Goal: Task Accomplishment & Management: Complete application form

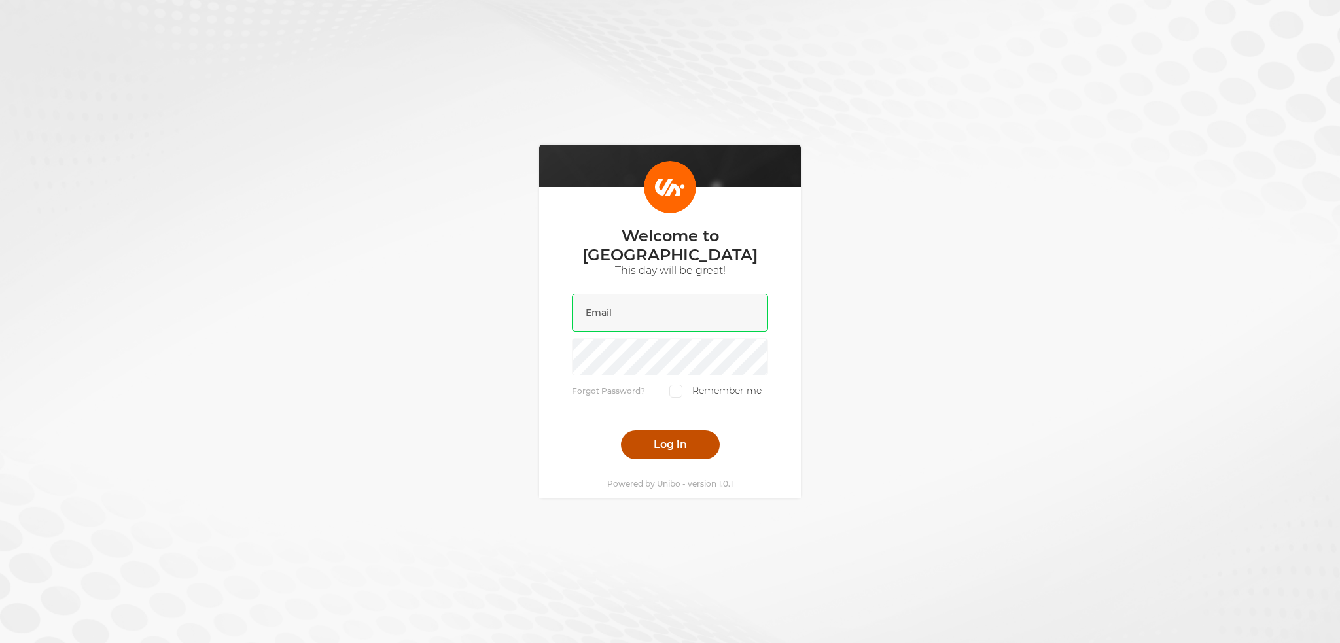
type input "[PERSON_NAME][EMAIL_ADDRESS][DOMAIN_NAME]"
click at [667, 447] on button "Log in" at bounding box center [670, 444] width 99 height 29
click at [648, 436] on button "Log in" at bounding box center [670, 444] width 99 height 29
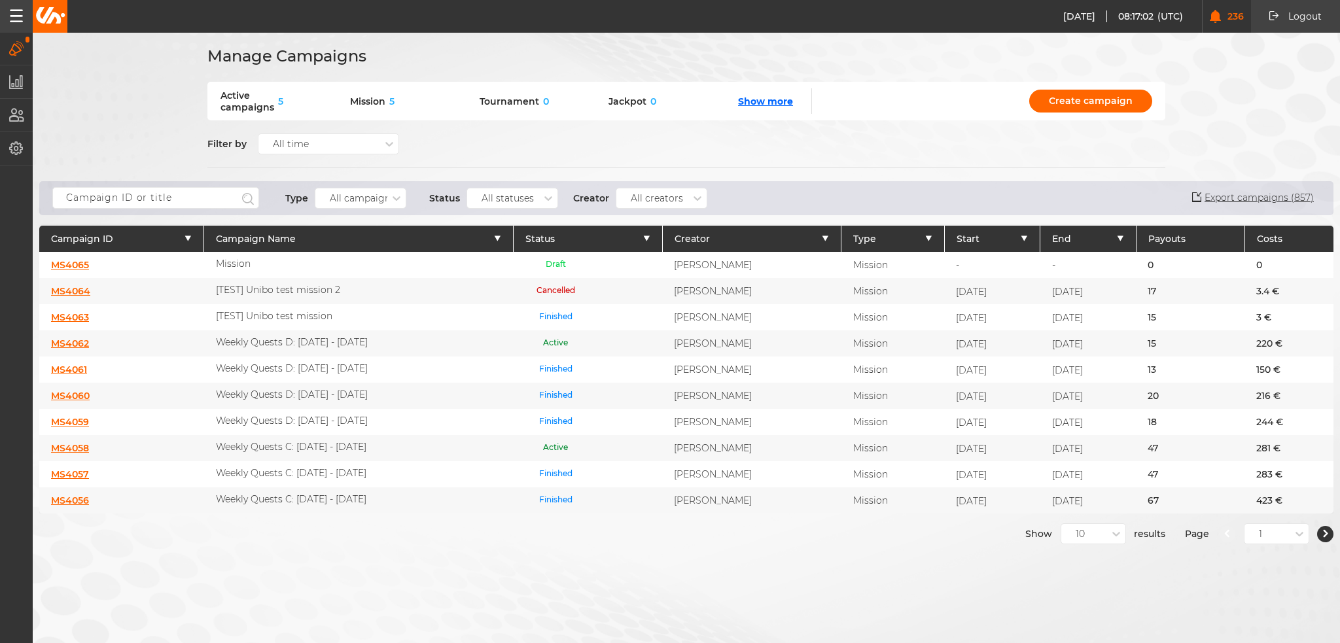
drag, startPoint x: 1098, startPoint y: 338, endPoint x: 1033, endPoint y: 341, distance: 64.2
click at [1040, 341] on div "[DATE]" at bounding box center [1088, 343] width 96 height 26
click at [1087, 339] on div "[DATE]" at bounding box center [1088, 343] width 96 height 26
drag, startPoint x: 1093, startPoint y: 336, endPoint x: 1029, endPoint y: 334, distance: 64.1
click at [1040, 334] on div "[DATE]" at bounding box center [1088, 343] width 96 height 26
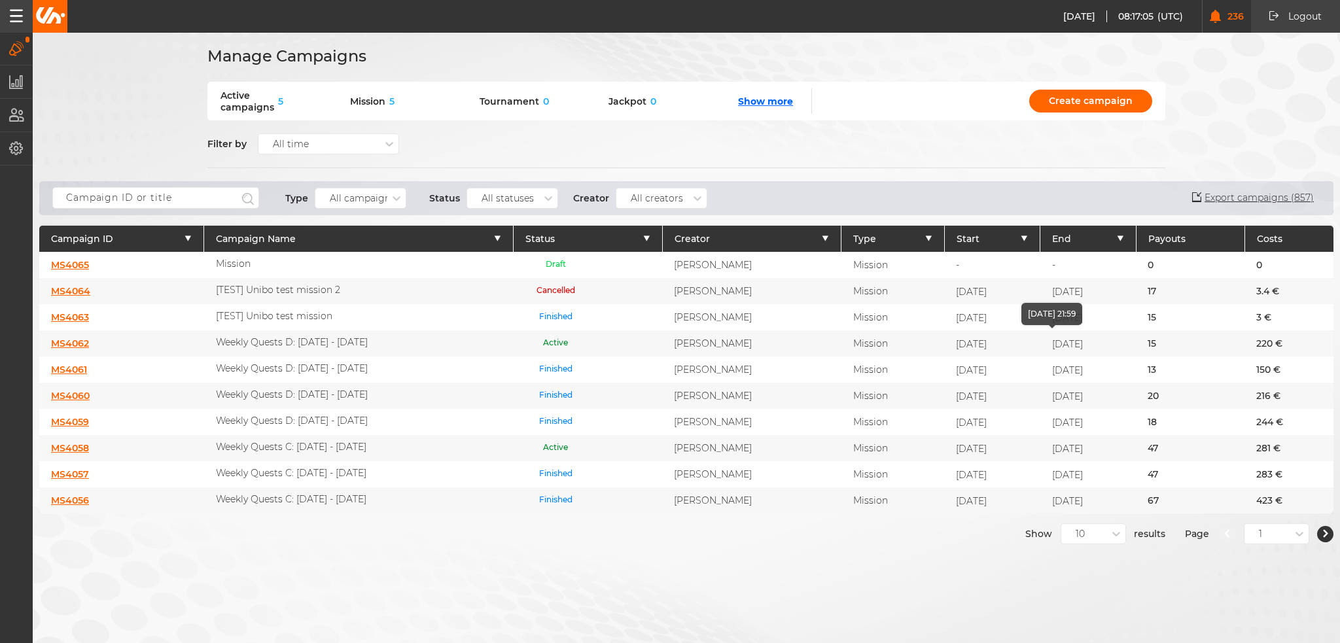
click at [1092, 336] on div "[DATE]" at bounding box center [1088, 343] width 96 height 26
click at [199, 207] on input "text" at bounding box center [155, 198] width 207 height 22
click at [196, 201] on input "text" at bounding box center [155, 198] width 207 height 22
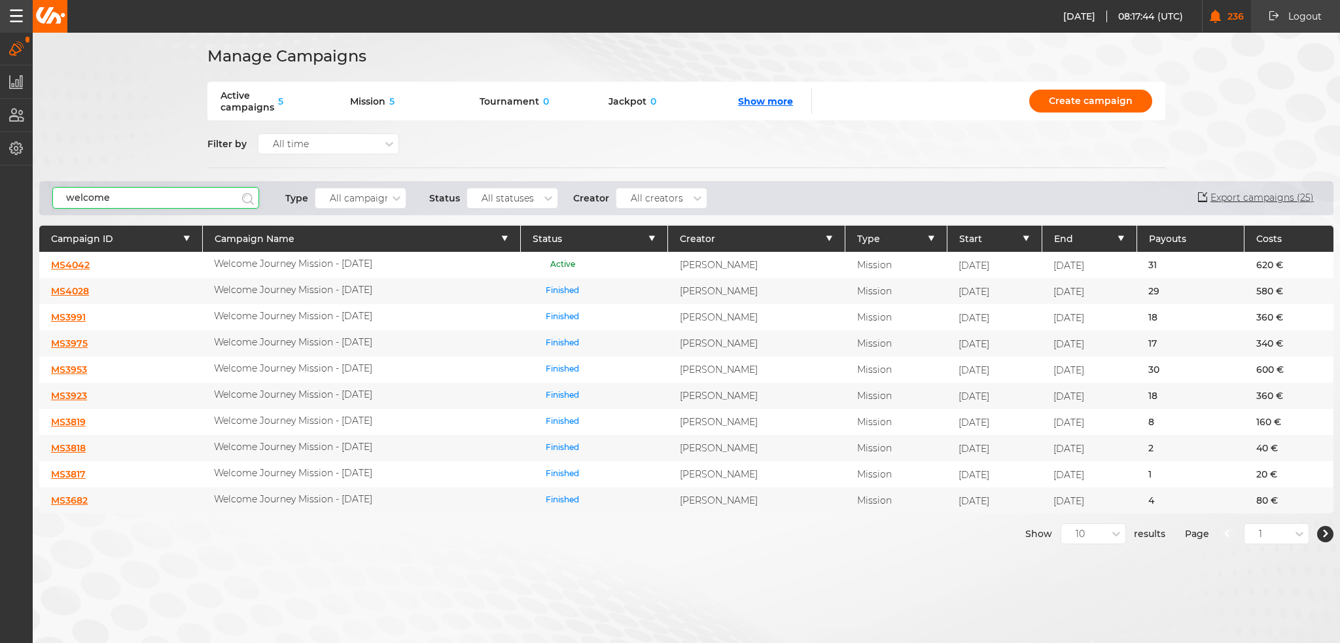
type input "welcome"
click at [62, 264] on link "MS4042" at bounding box center [70, 265] width 39 height 12
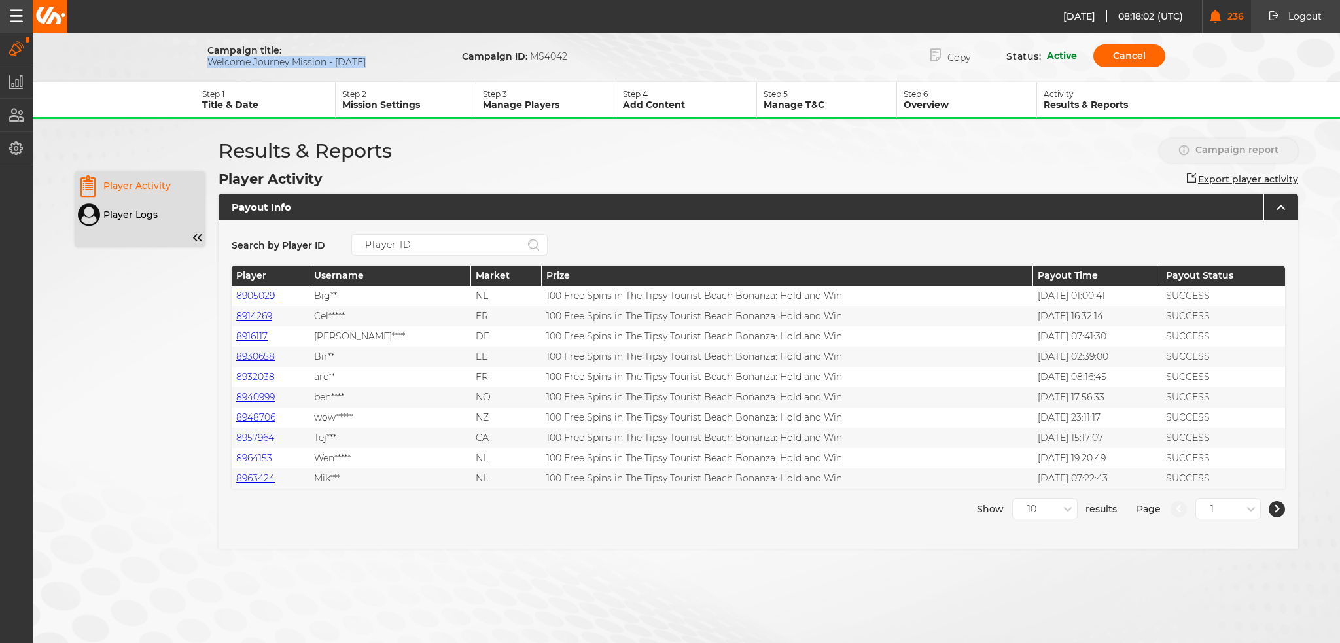
drag, startPoint x: 382, startPoint y: 64, endPoint x: 207, endPoint y: 64, distance: 174.6
click at [207, 64] on span "Welcome Journey Mission - [DATE]" at bounding box center [311, 62] width 209 height 12
copy span "Welcome Journey Mission - [DATE]"
click at [960, 55] on button "Copy" at bounding box center [950, 56] width 79 height 27
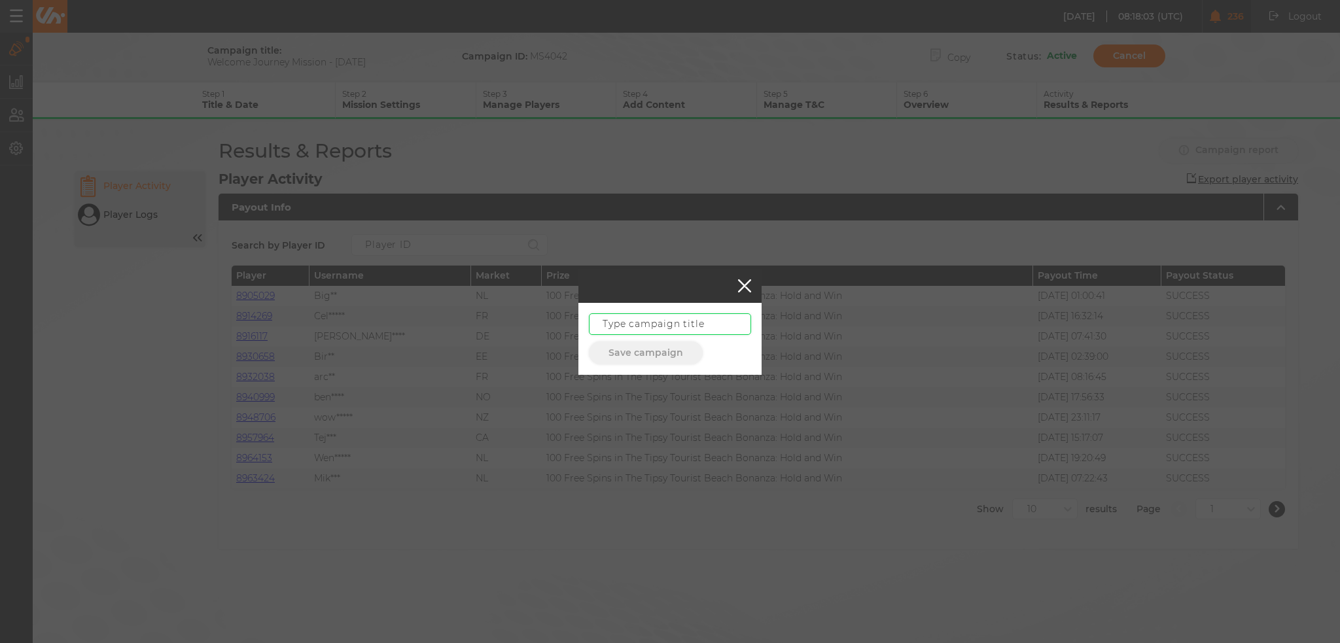
click at [682, 332] on input "text" at bounding box center [670, 324] width 162 height 22
paste input "Welcome Journey Mission - [DATE]"
drag, startPoint x: 717, startPoint y: 324, endPoint x: 701, endPoint y: 328, distance: 16.2
click at [701, 328] on input "Welcome Journey Mission - [DATE]" at bounding box center [670, 324] width 162 height 22
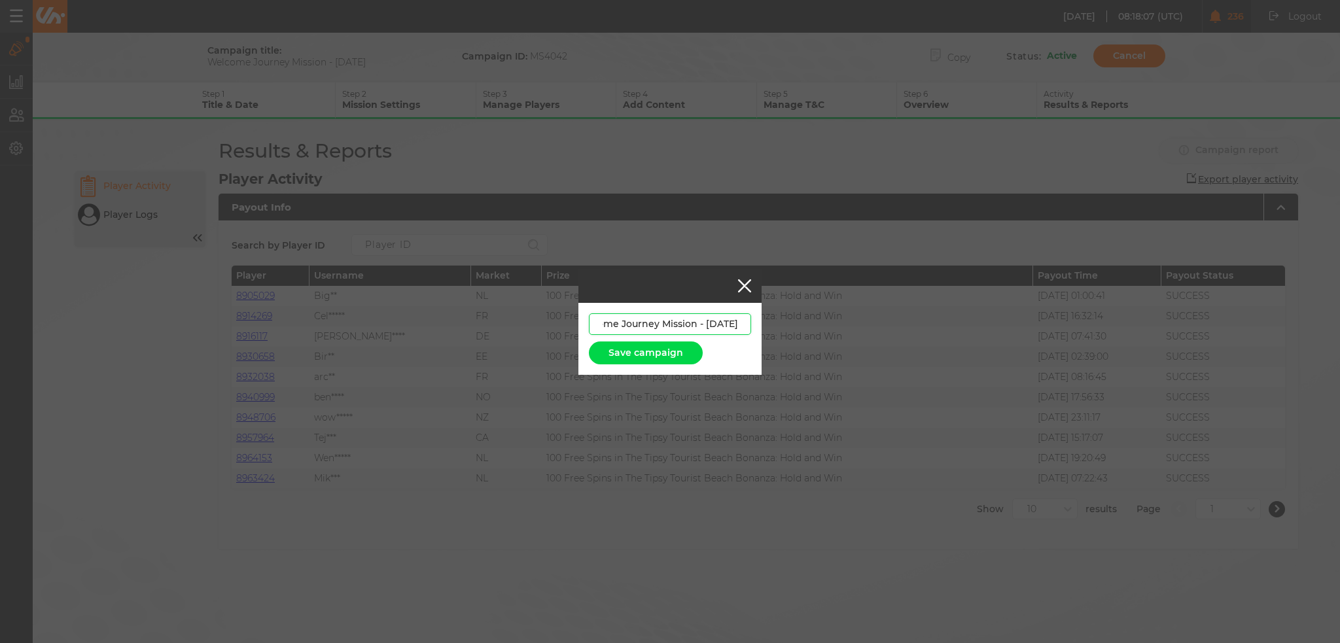
scroll to position [0, 0]
drag, startPoint x: 583, startPoint y: 319, endPoint x: 564, endPoint y: 319, distance: 19.6
click at [564, 319] on div "Welcome Journey Mission - [DATE] Save campaign" at bounding box center [670, 321] width 1340 height 643
type input "Welcome Journey Mission - [DATE]"
click at [657, 349] on button "Save campaign" at bounding box center [646, 352] width 114 height 23
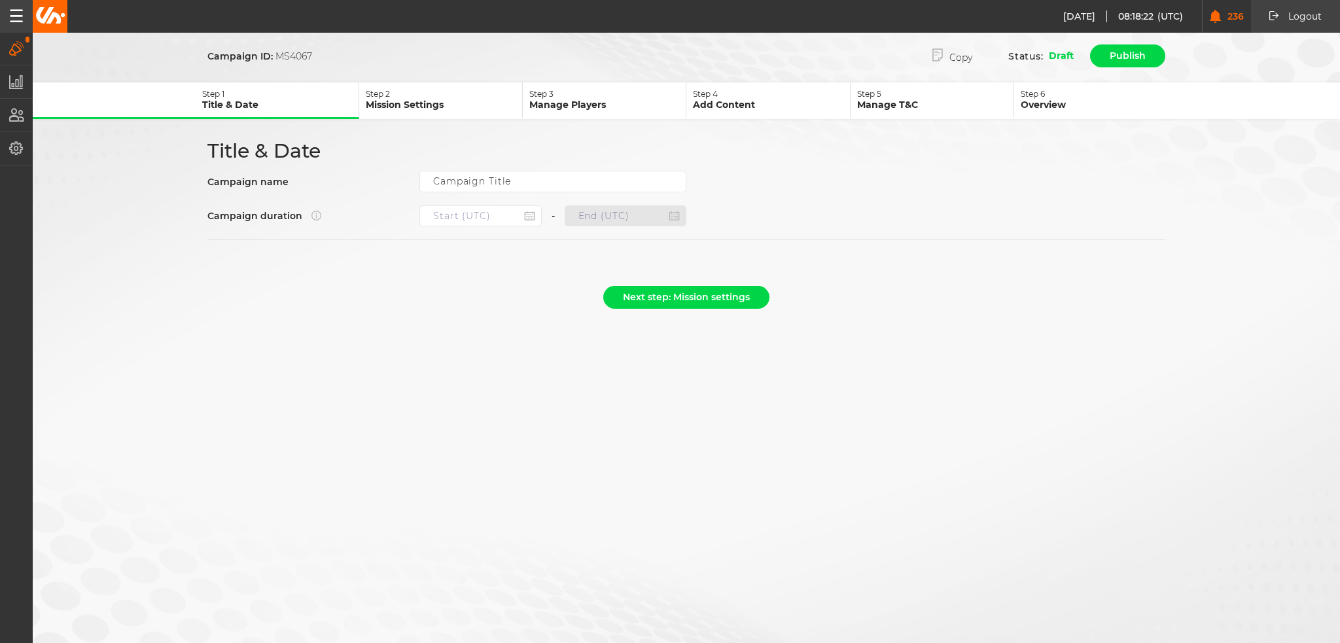
type input "Welcome Journey Mission - [DATE]"
type input "[DATE] 22:00"
type input "[DATE] 21:59"
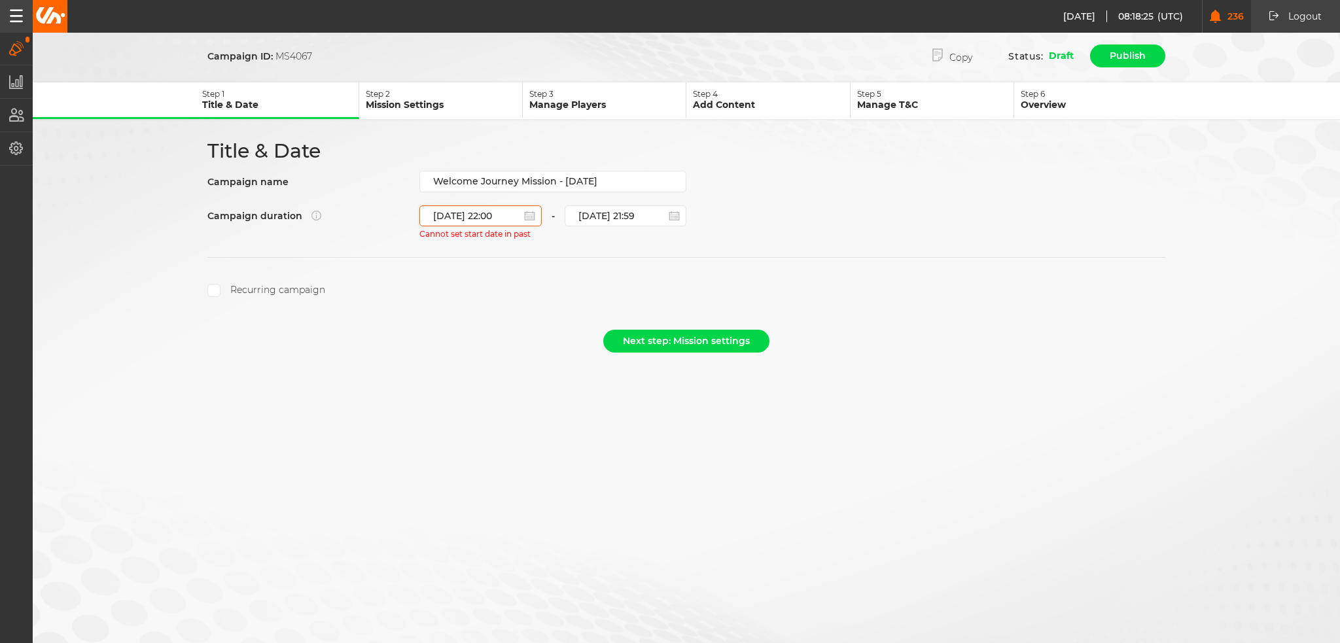
click at [494, 208] on input "[DATE] 22:00" at bounding box center [480, 215] width 122 height 21
click at [561, 236] on button "Next Month" at bounding box center [565, 242] width 21 height 21
click at [473, 371] on div "30" at bounding box center [477, 369] width 18 height 18
type input "[DATE] 22:00"
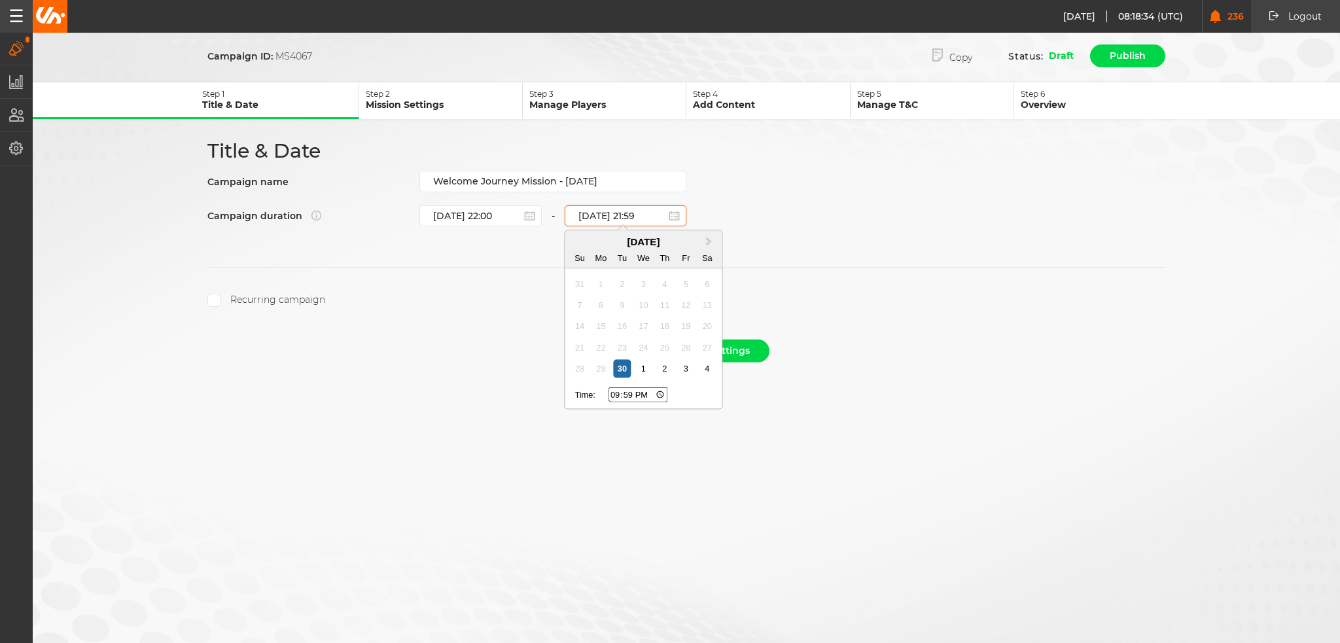
click at [627, 210] on input "[DATE] 21:59" at bounding box center [625, 215] width 122 height 21
click at [710, 239] on button "Next Month" at bounding box center [709, 242] width 21 height 21
click at [684, 371] on div "31" at bounding box center [686, 369] width 18 height 18
type input "[DATE] 21:59"
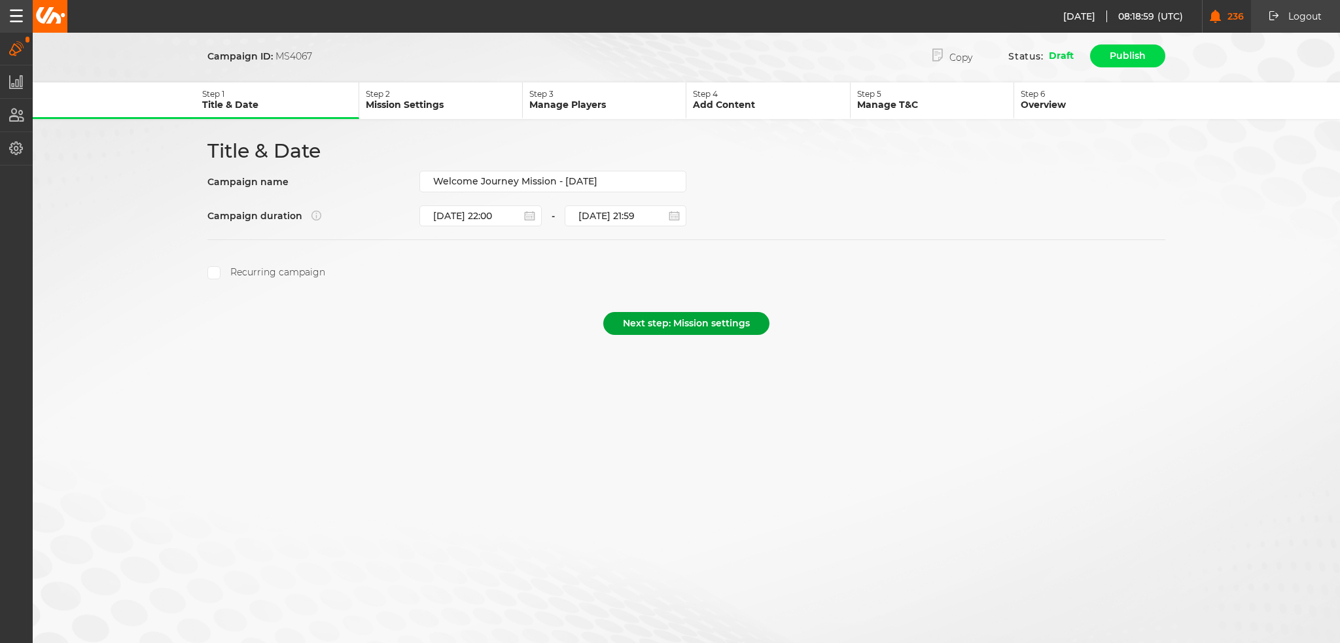
click at [684, 319] on button "Next step: Mission settings" at bounding box center [686, 323] width 166 height 23
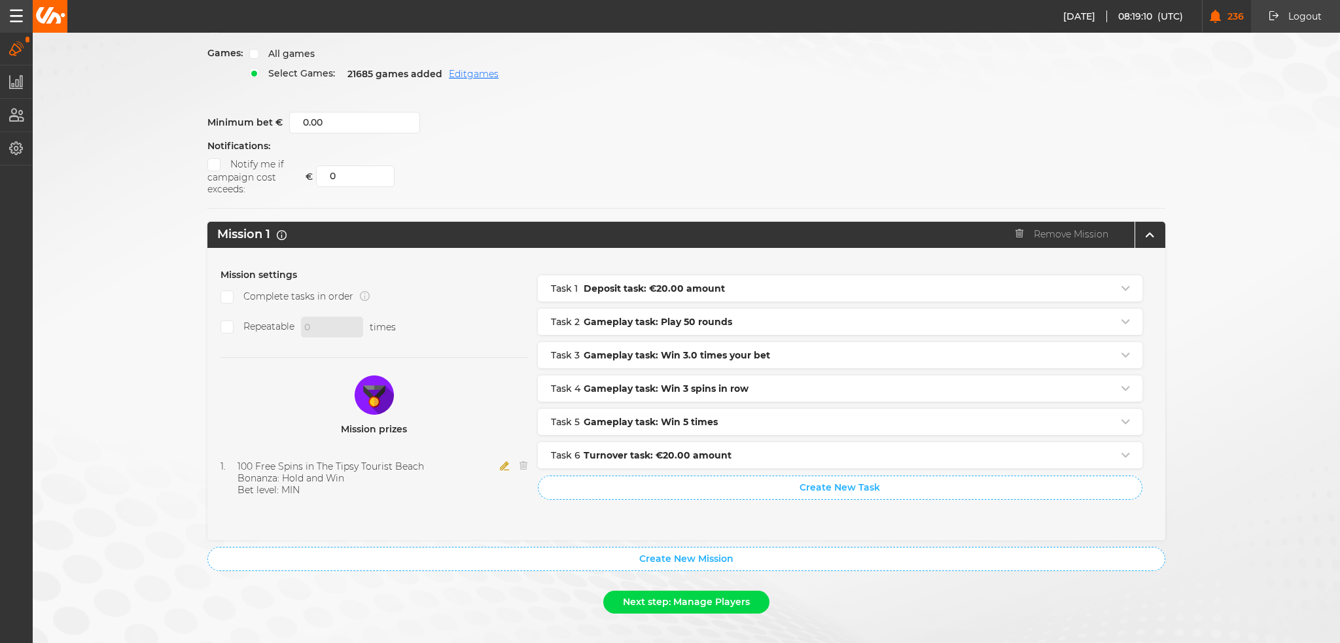
scroll to position [166, 0]
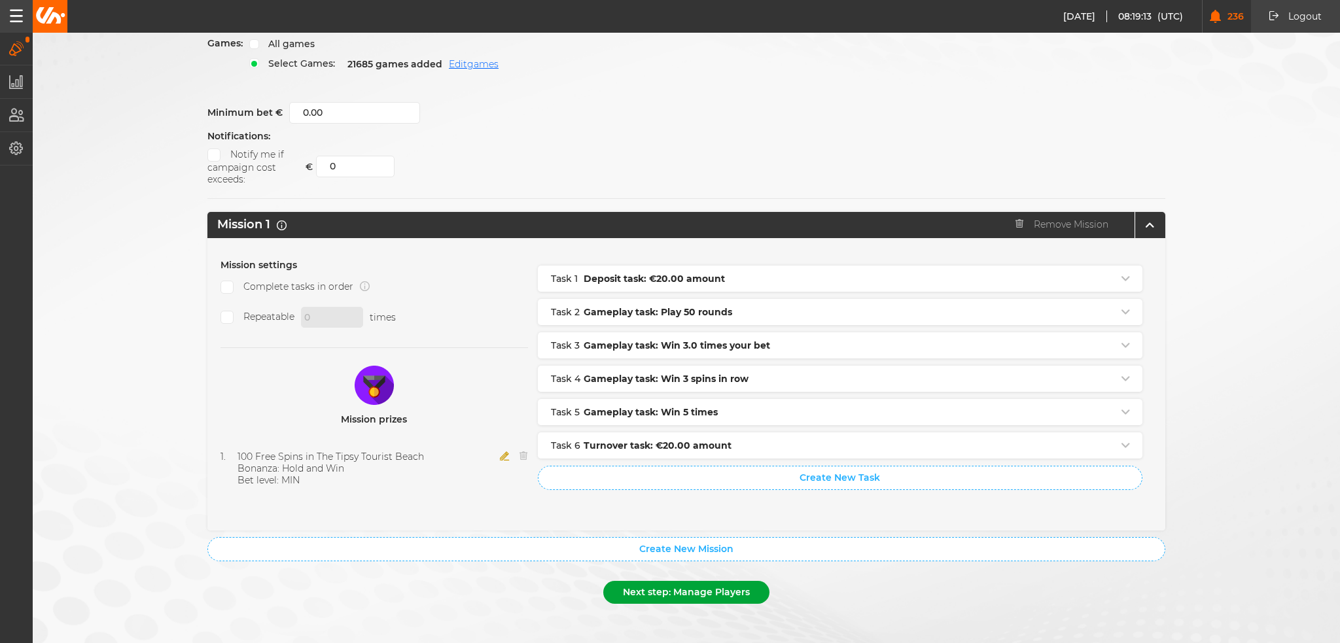
click at [680, 583] on button "Next step: Manage Players" at bounding box center [686, 592] width 166 height 23
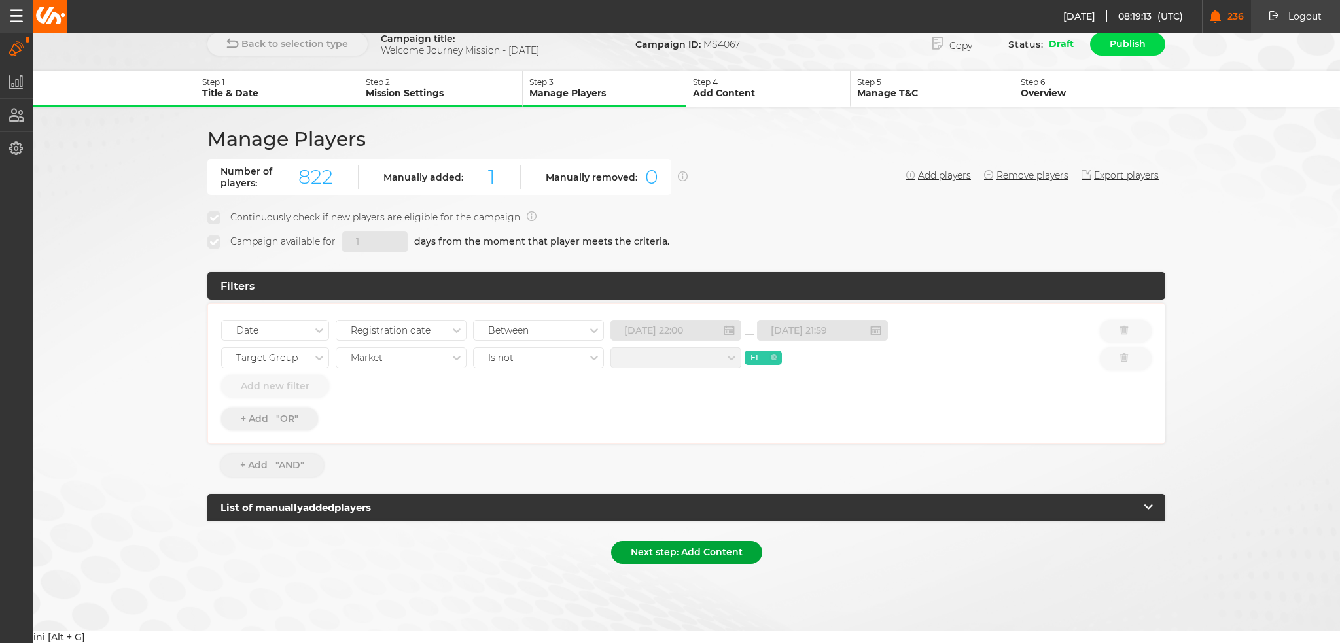
scroll to position [0, 0]
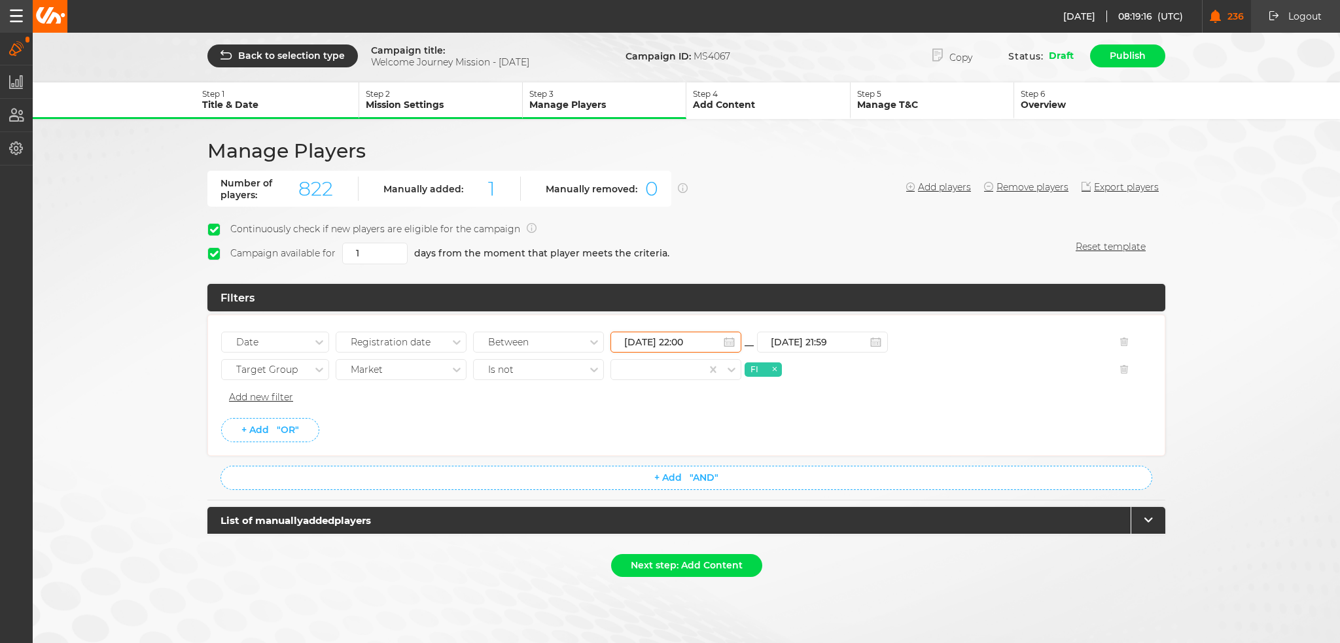
click at [714, 337] on input "[DATE] 22:00" at bounding box center [675, 342] width 131 height 21
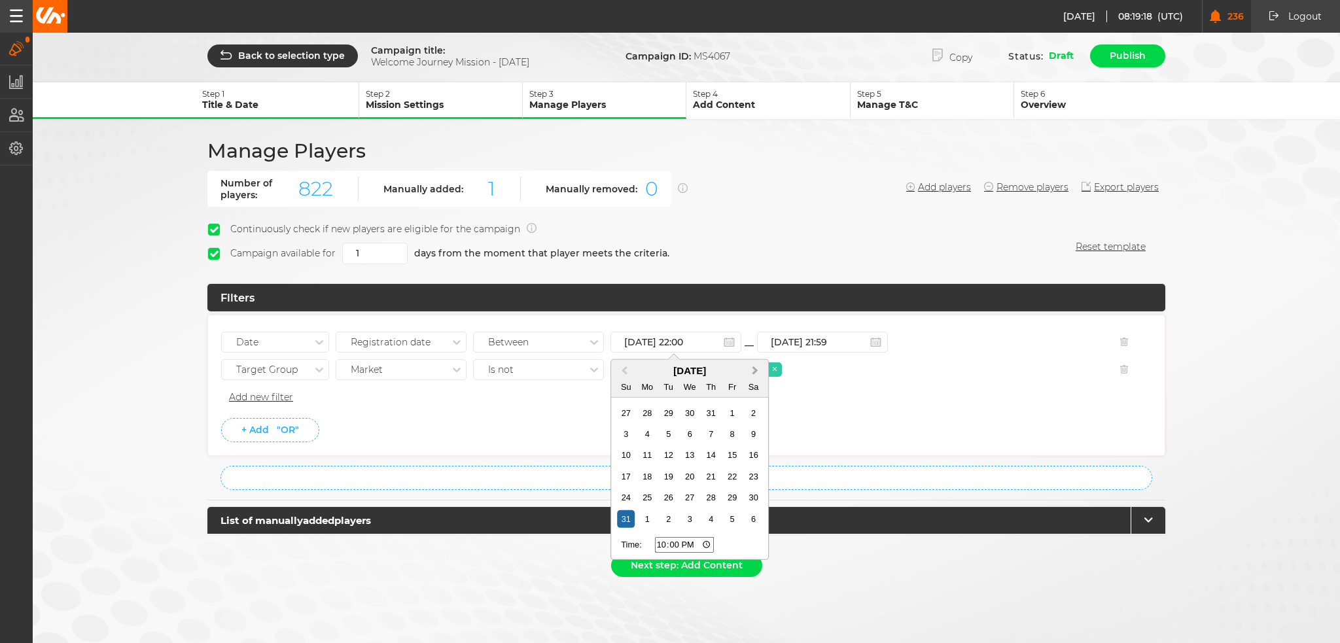
click at [758, 365] on button "Next Month" at bounding box center [756, 371] width 21 height 21
click at [670, 494] on div "30" at bounding box center [668, 498] width 18 height 18
type input "[DATE] 22:00"
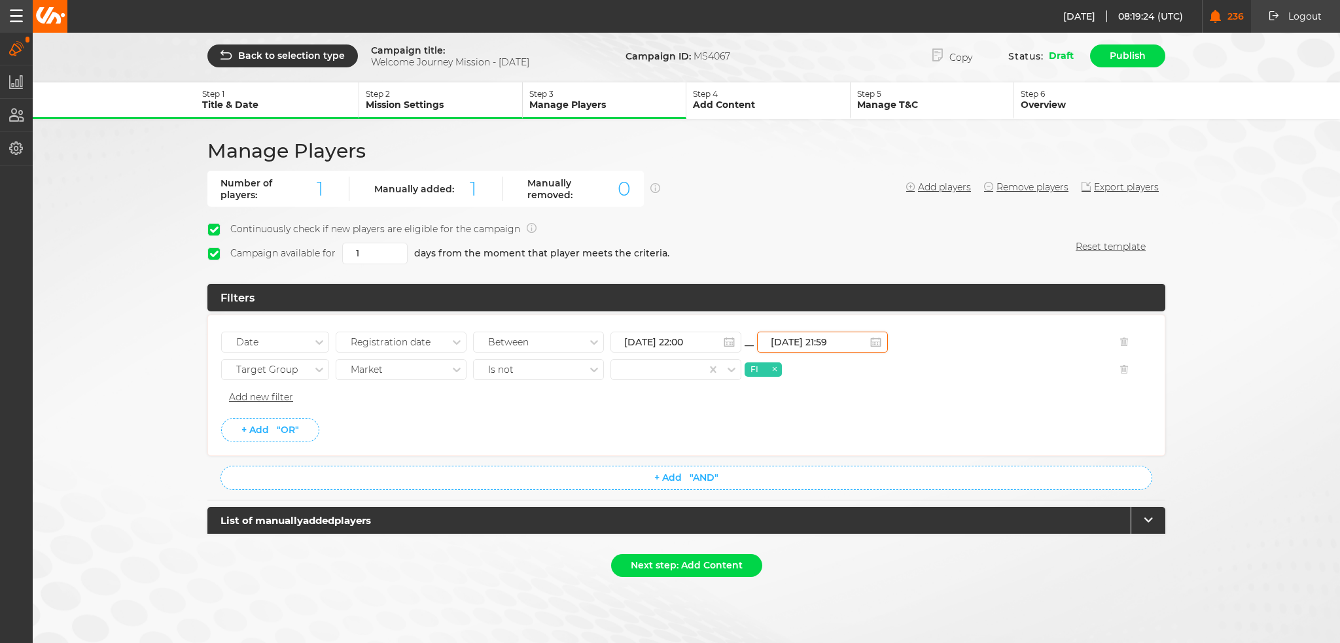
click at [842, 337] on input "[DATE] 21:59" at bounding box center [822, 342] width 131 height 21
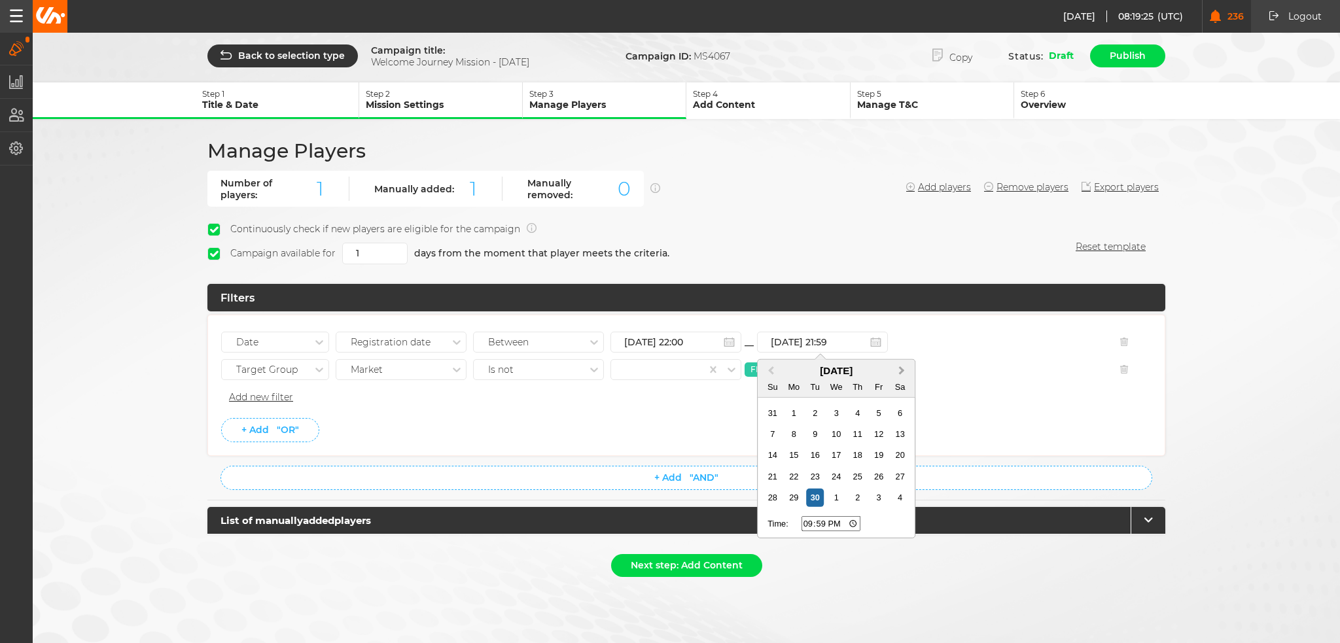
click at [901, 363] on span "Next Month" at bounding box center [901, 370] width 0 height 15
click at [878, 496] on div "31" at bounding box center [879, 498] width 18 height 18
type input "[DATE] 21:59"
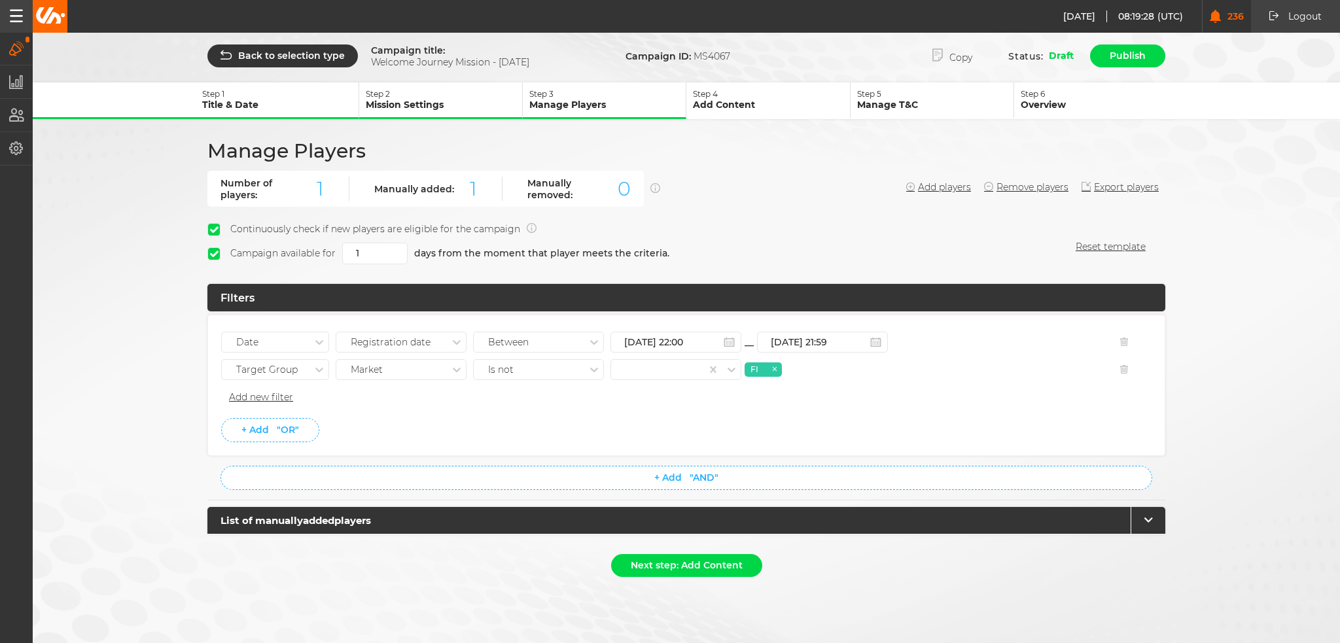
click at [931, 404] on li "Add new filter" at bounding box center [686, 398] width 930 height 22
click at [674, 559] on button "Next step: Add Content" at bounding box center [686, 565] width 151 height 23
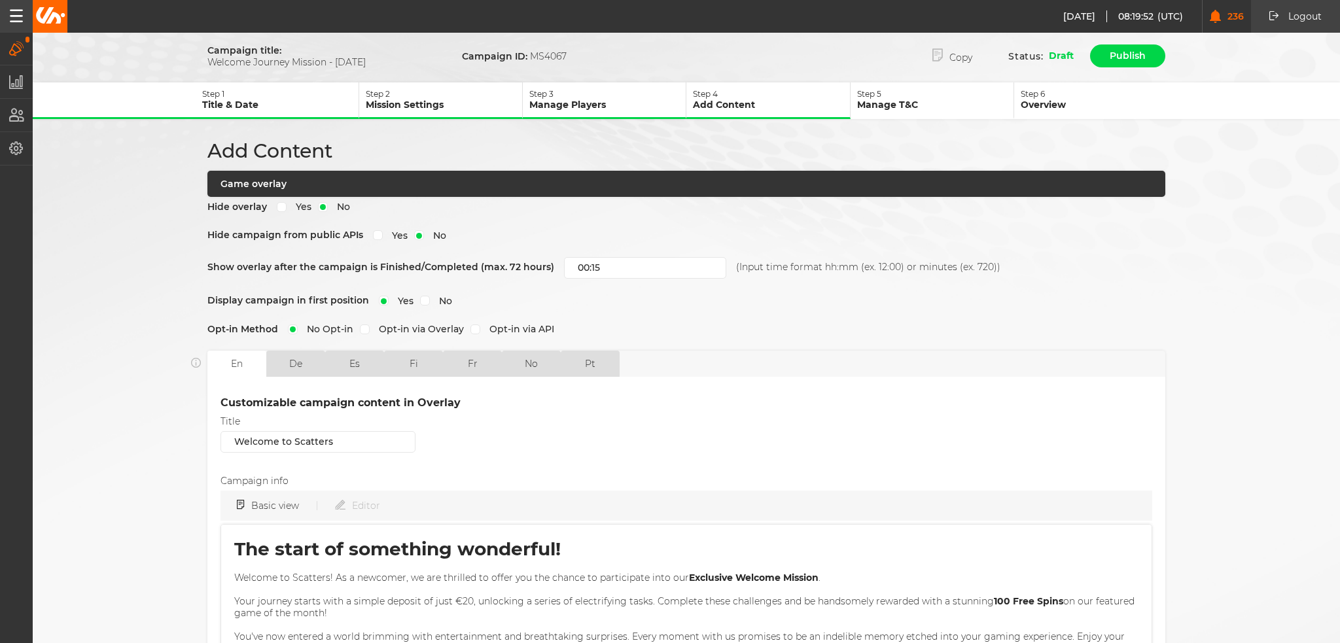
scroll to position [317, 0]
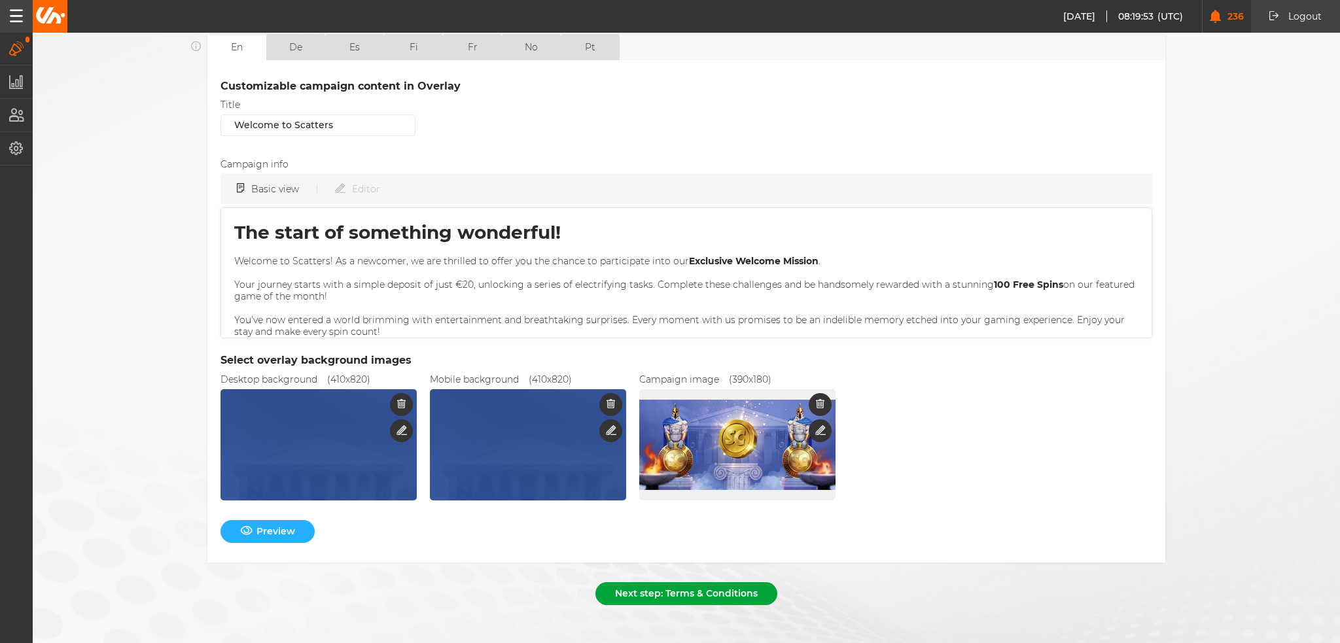
click at [735, 582] on button "Next step: Terms & Conditions" at bounding box center [686, 593] width 182 height 23
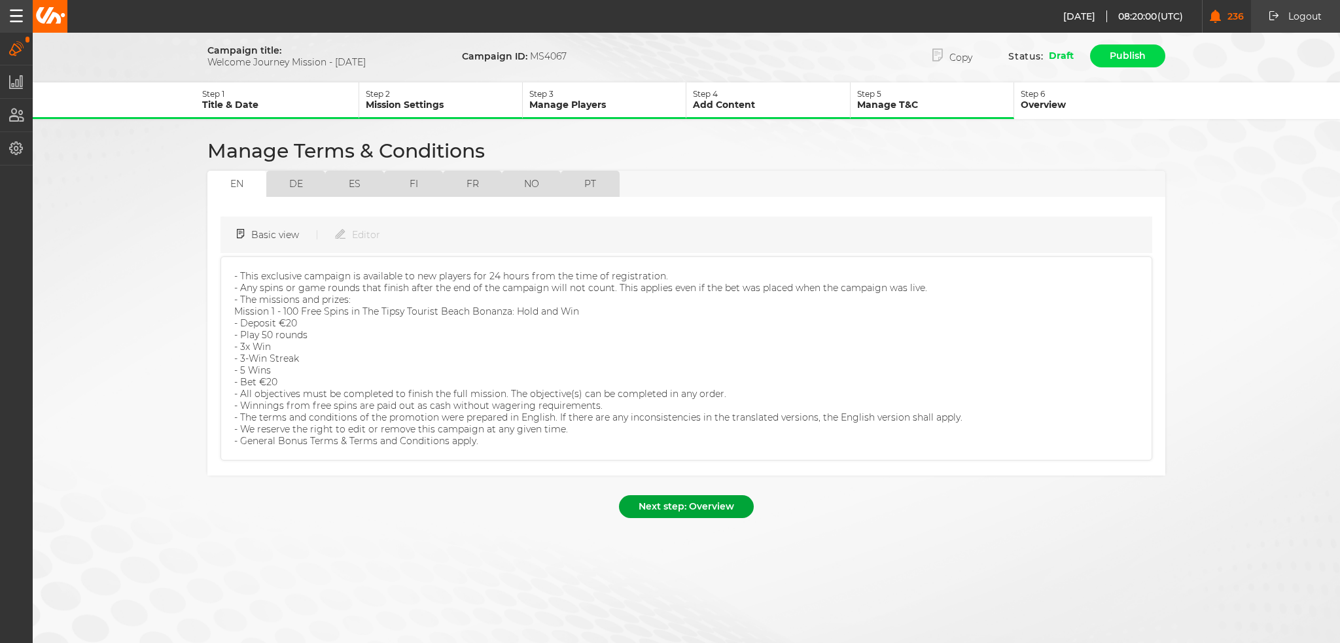
click at [670, 495] on button "Next step: Overview" at bounding box center [686, 506] width 135 height 23
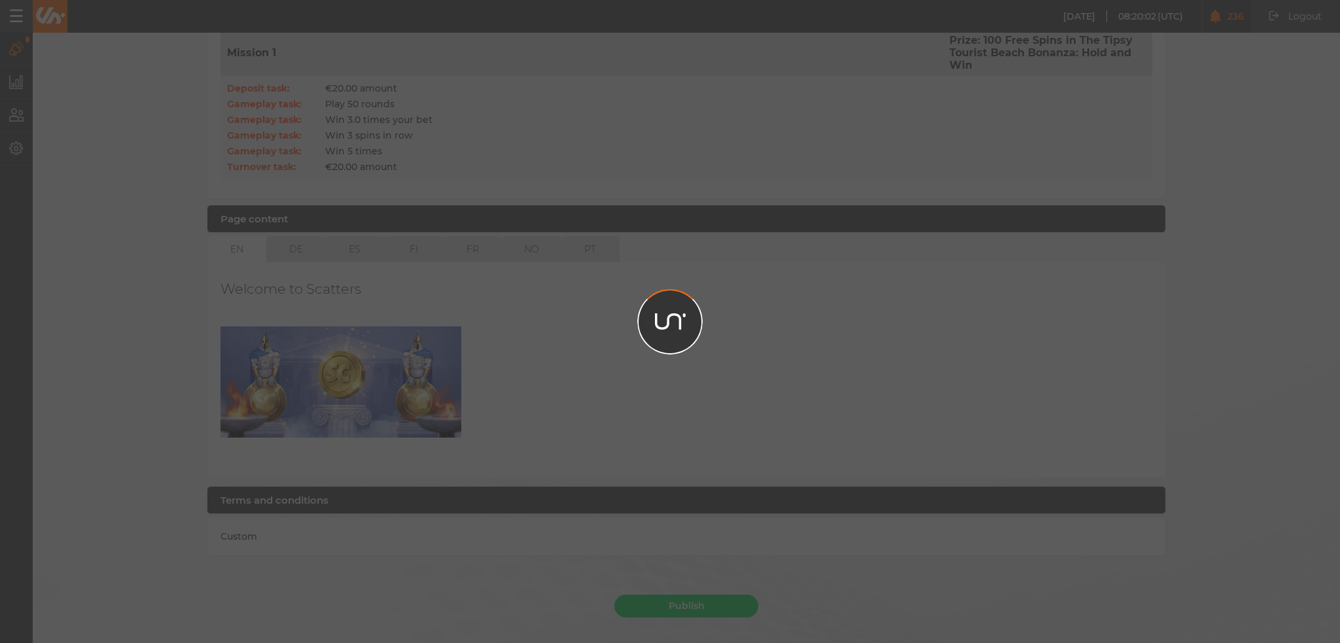
scroll to position [479, 0]
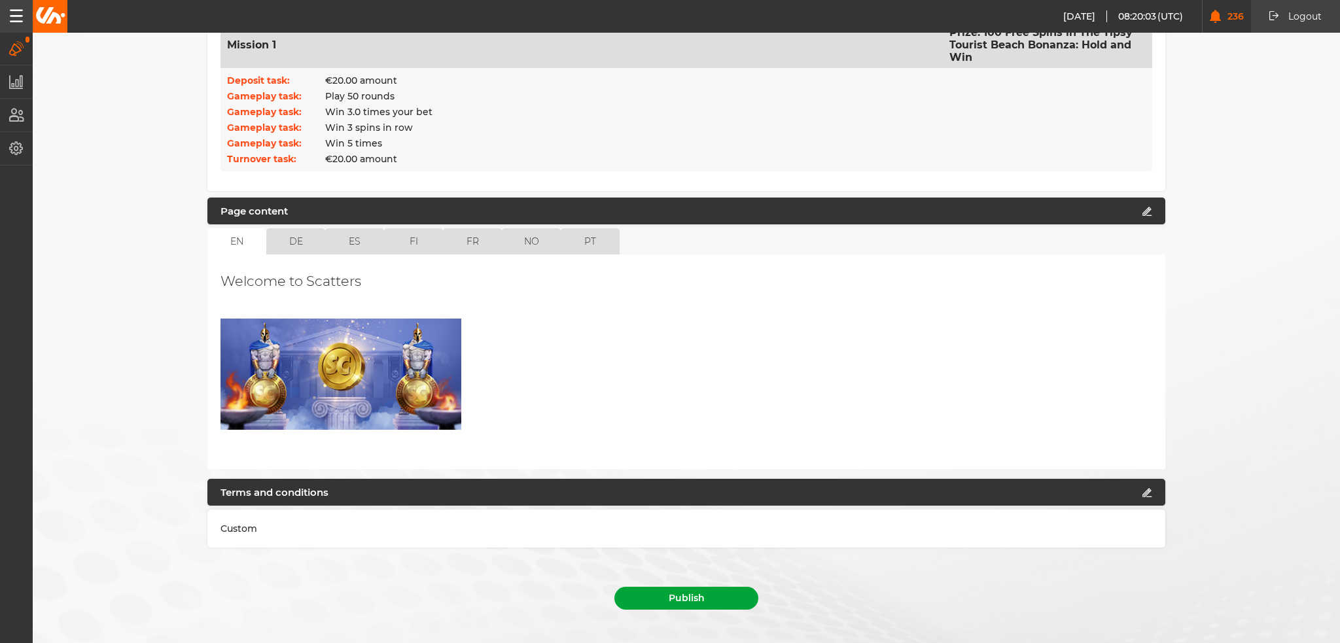
click at [665, 587] on button "Publish" at bounding box center [686, 598] width 144 height 23
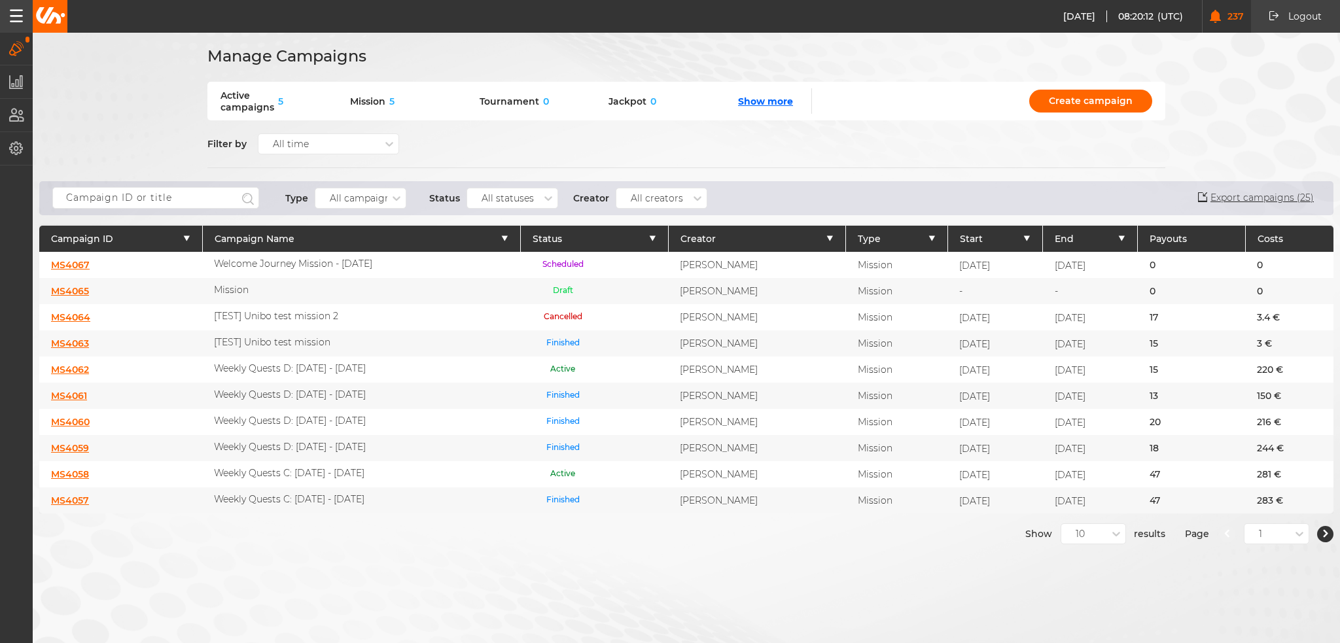
click at [84, 266] on link "MS4067" at bounding box center [70, 265] width 39 height 12
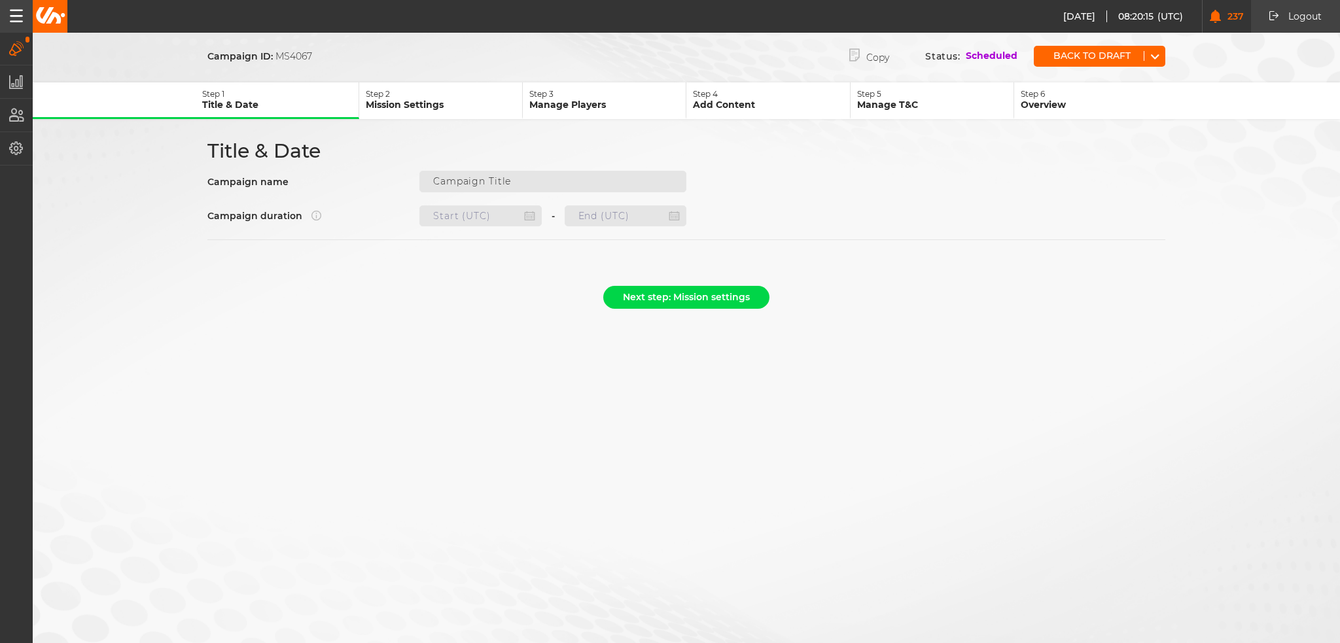
type input "Welcome Journey Mission - [DATE]"
type input "[DATE] 22:00"
type input "[DATE] 21:59"
click at [691, 294] on button "Next step: Mission settings" at bounding box center [686, 297] width 166 height 23
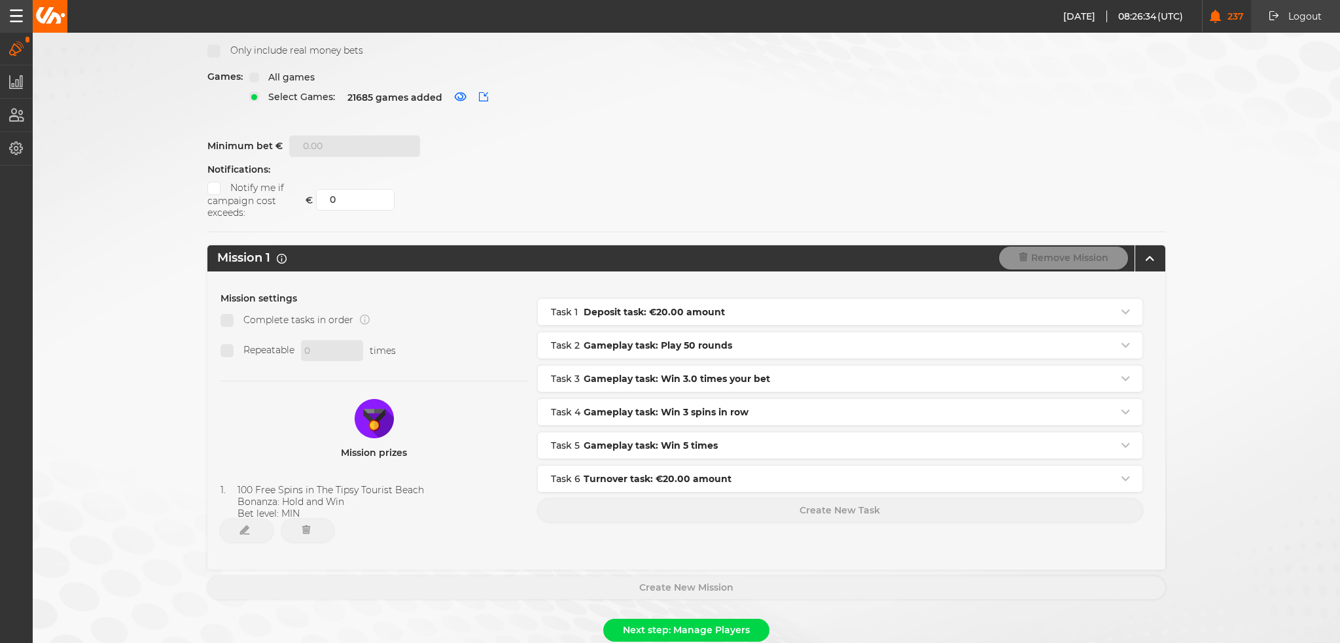
scroll to position [167, 0]
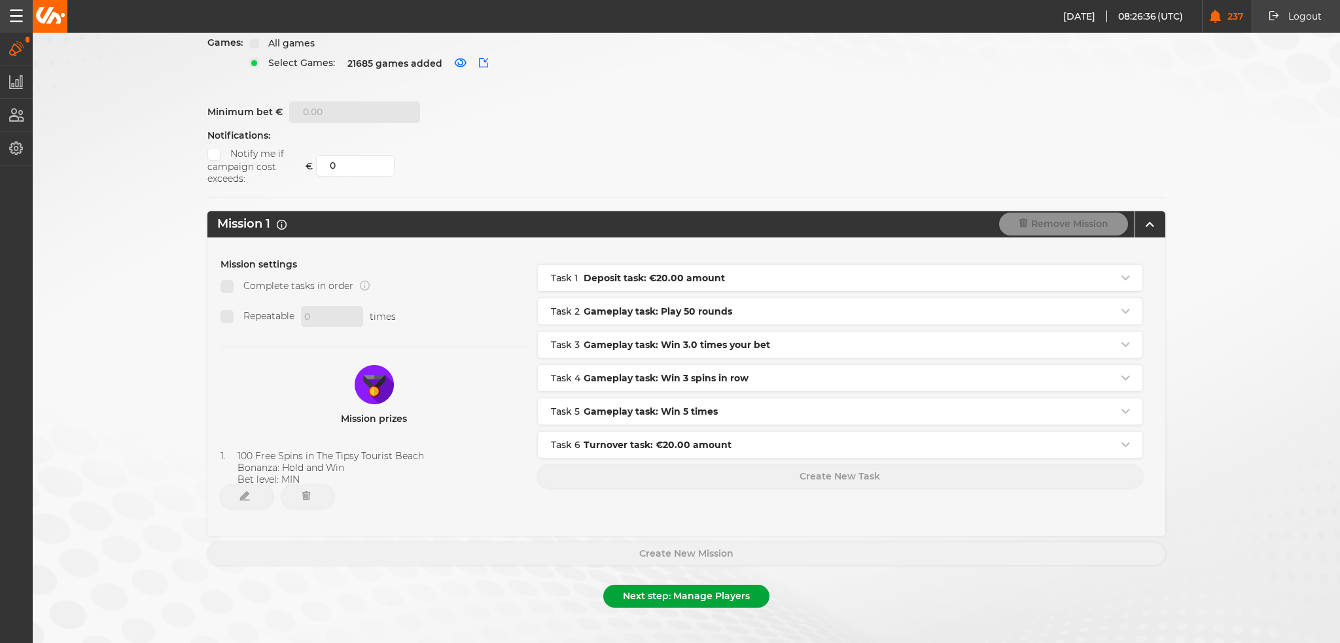
click at [706, 585] on button "Next step: Manage Players" at bounding box center [686, 596] width 166 height 23
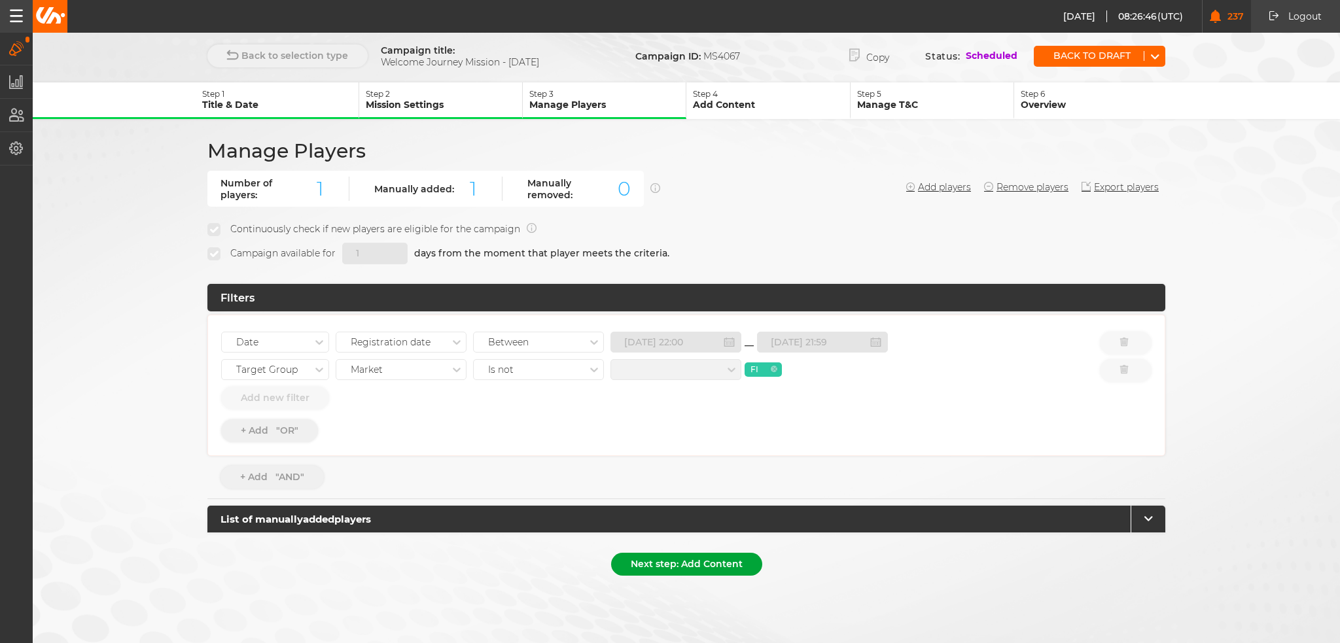
click at [721, 559] on button "Next step: Add Content" at bounding box center [686, 564] width 151 height 23
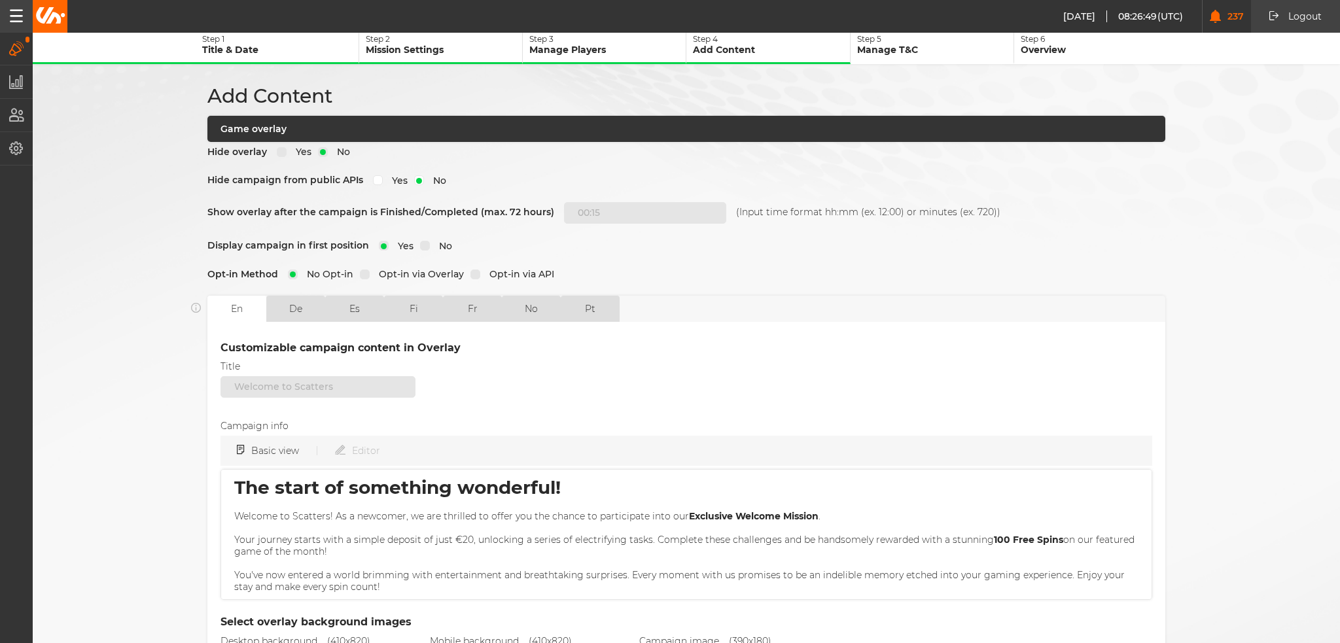
scroll to position [317, 0]
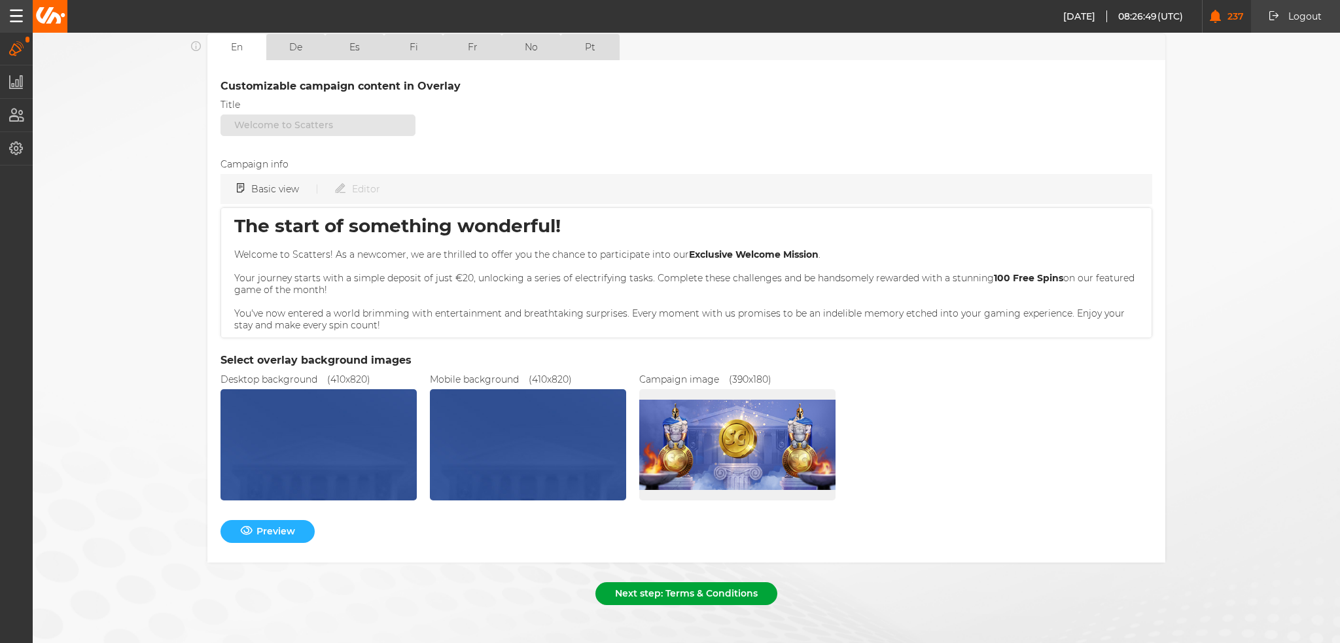
click at [701, 582] on button "Next step: Terms & Conditions" at bounding box center [686, 593] width 182 height 23
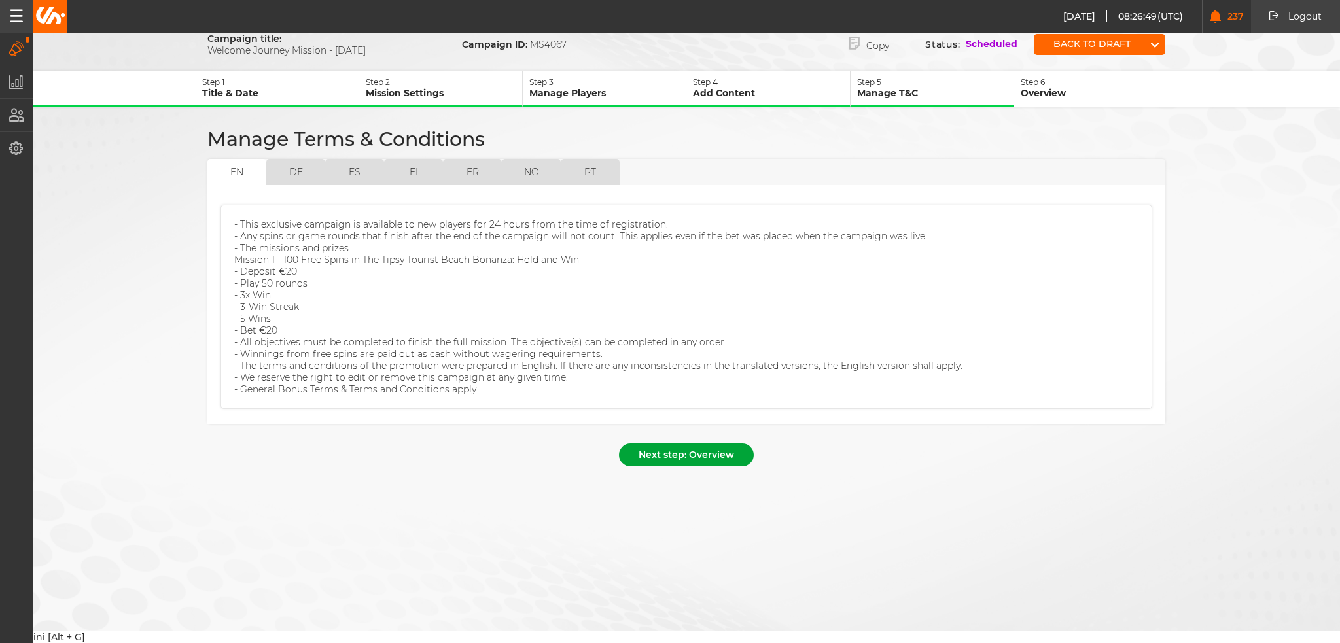
scroll to position [0, 0]
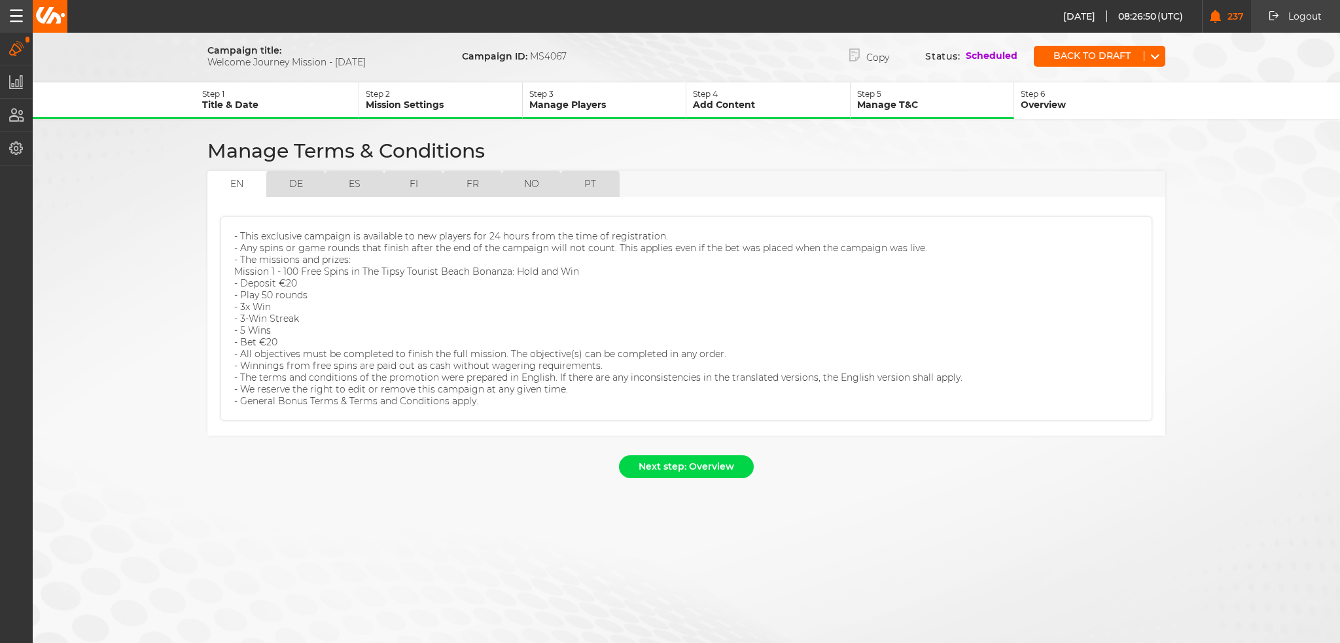
click at [699, 466] on div "Next step: Overview" at bounding box center [686, 469] width 958 height 29
click at [699, 455] on button "Next step: Overview" at bounding box center [686, 466] width 135 height 23
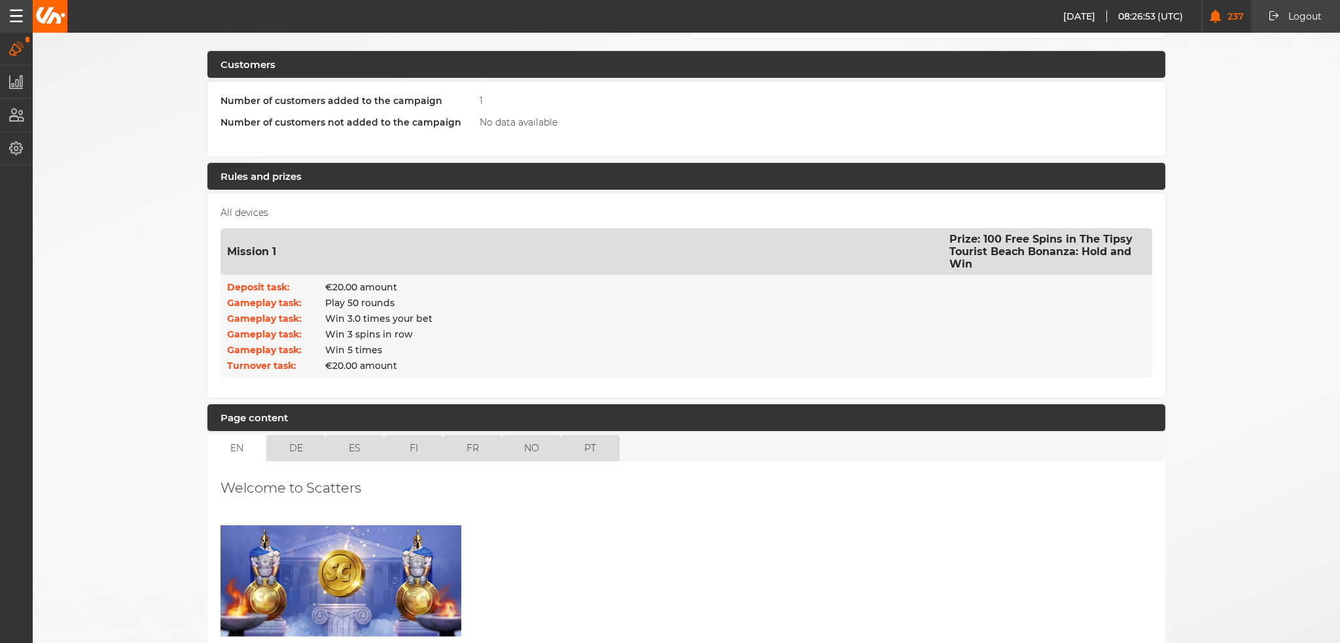
scroll to position [123, 0]
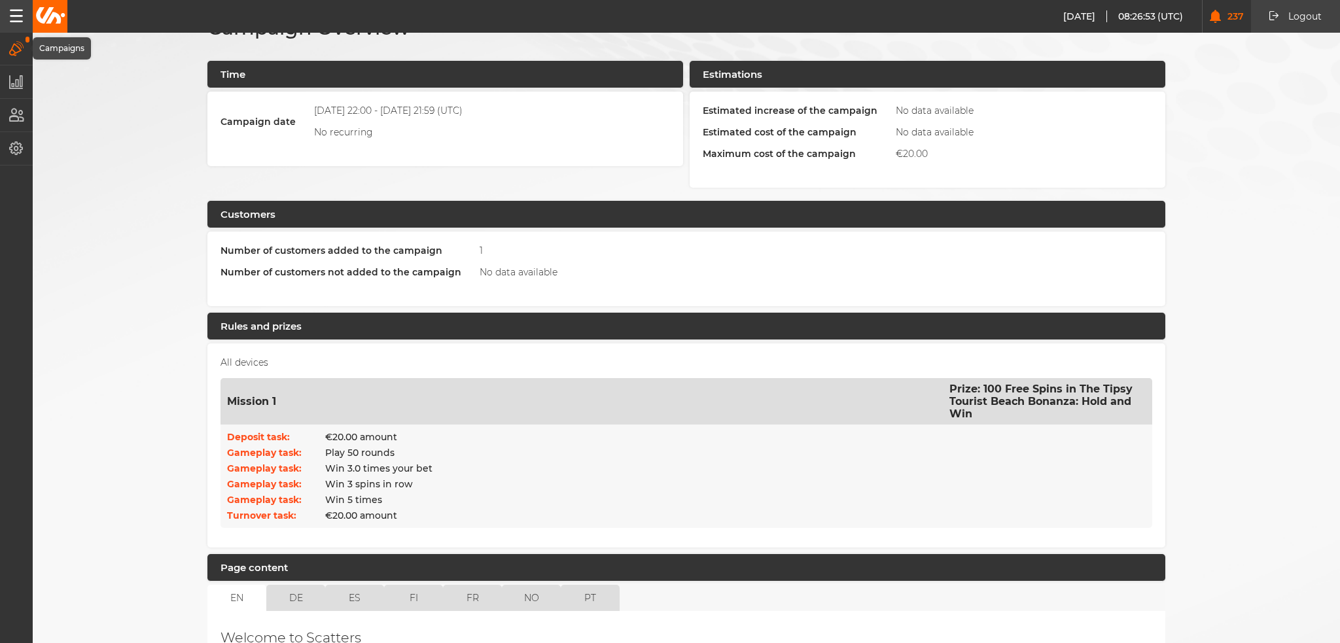
click at [10, 46] on icon "button" at bounding box center [16, 48] width 15 height 14
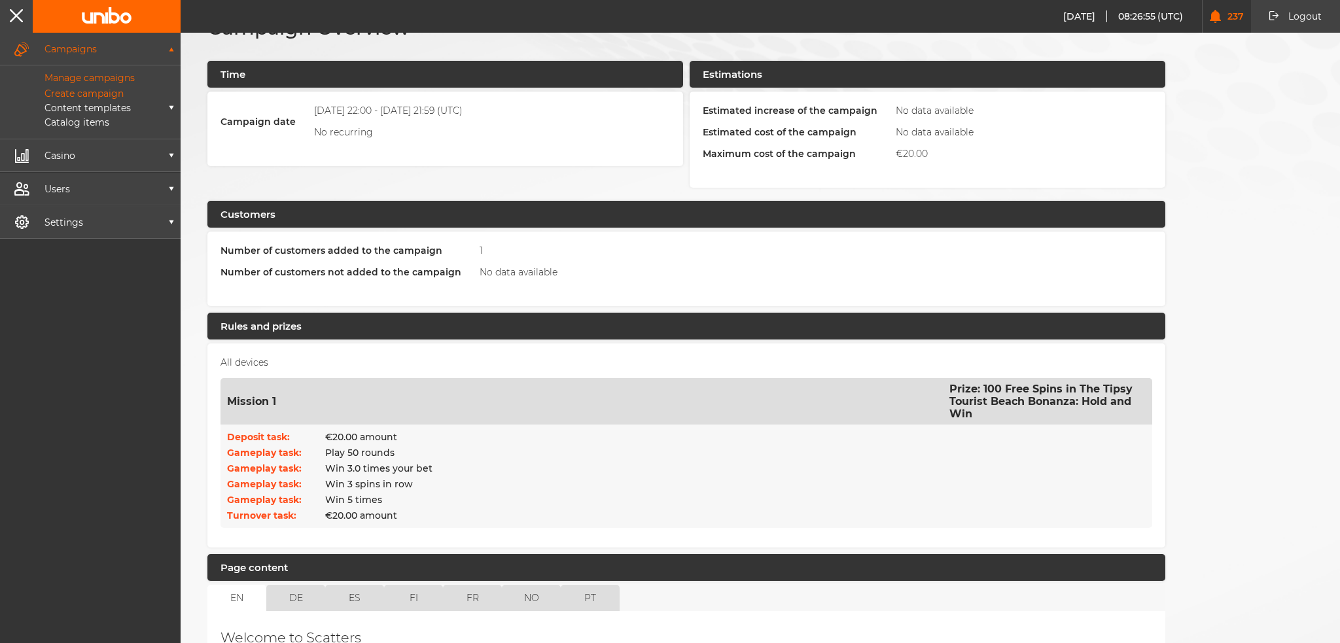
click at [70, 78] on p "Manage campaigns" at bounding box center [75, 78] width 120 height 12
